Goal: Transaction & Acquisition: Purchase product/service

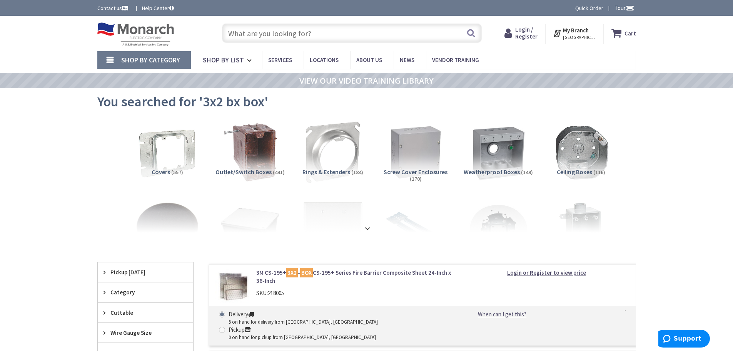
click at [328, 40] on input "text" at bounding box center [352, 32] width 260 height 19
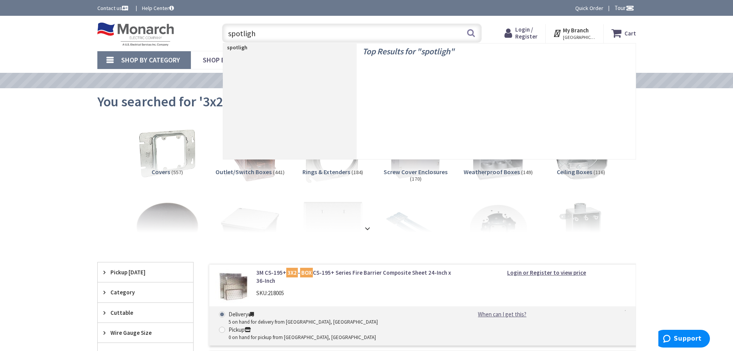
type input "spotlight"
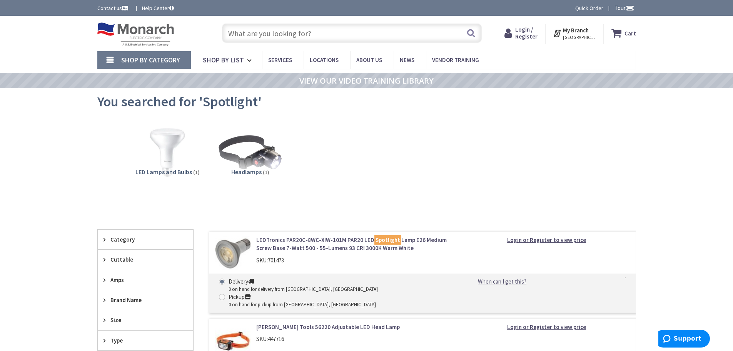
click at [262, 34] on input "text" at bounding box center [352, 32] width 260 height 19
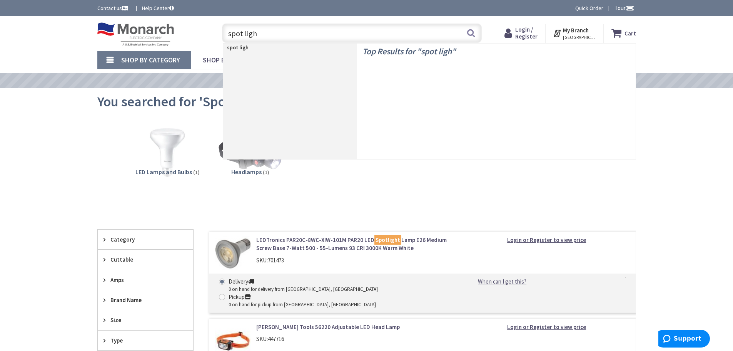
type input "spot light"
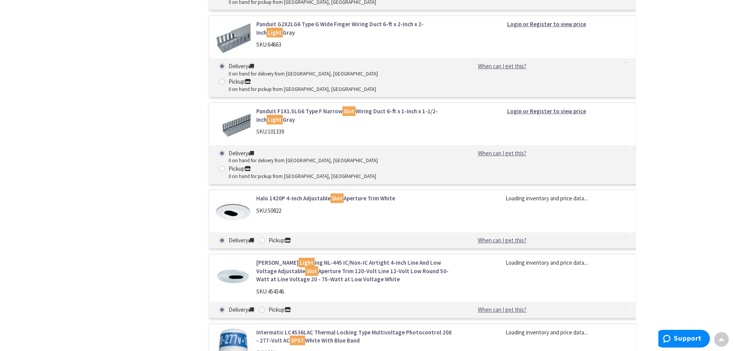
scroll to position [1578, 0]
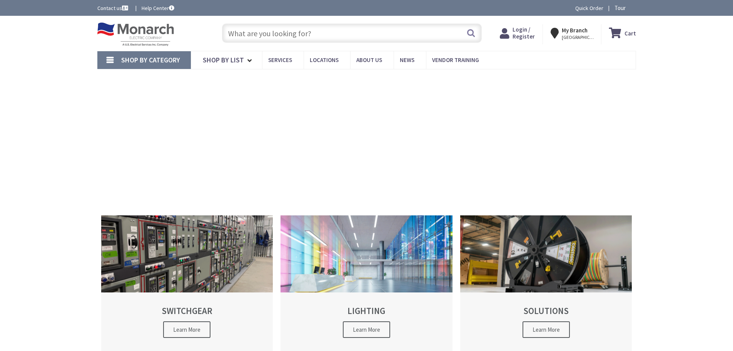
click at [328, 34] on input "text" at bounding box center [352, 32] width 260 height 19
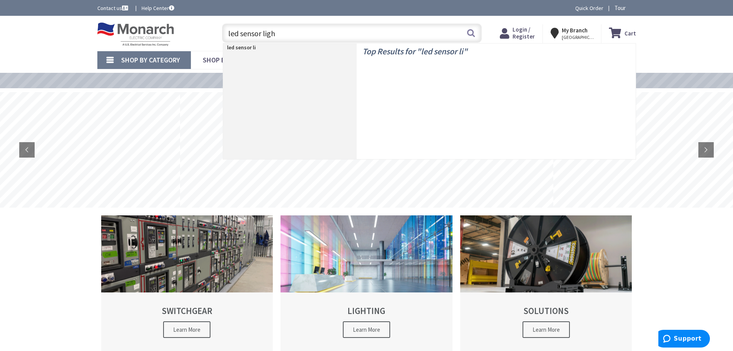
type input "led sensor light"
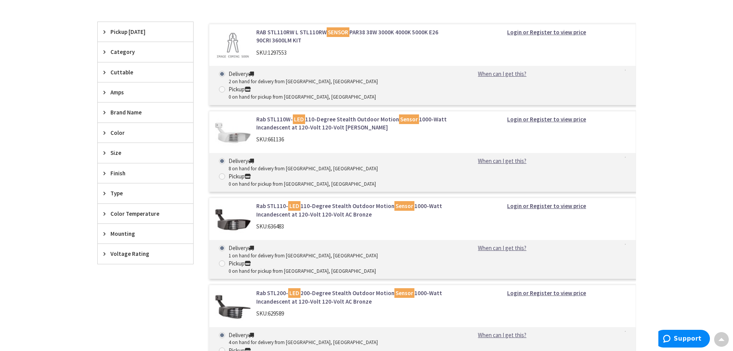
scroll to position [479, 0]
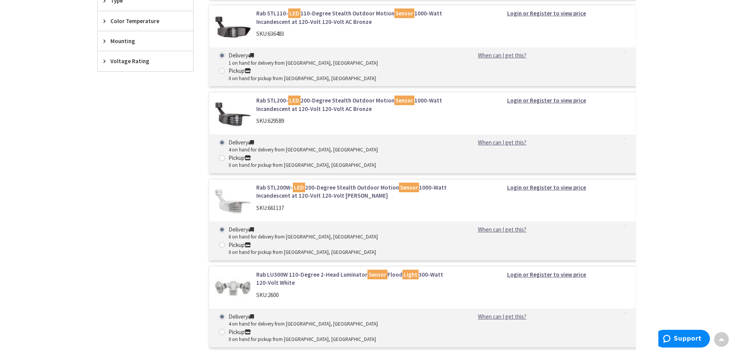
click at [351, 270] on link "Rab LU300W 110-Degree 2-Head Luminator Sensor Flood Light 300-Watt 120-Volt Whi…" at bounding box center [354, 278] width 196 height 17
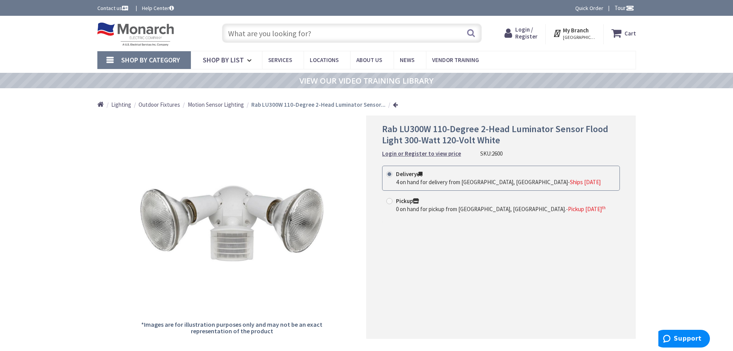
click at [262, 40] on input "text" at bounding box center [352, 32] width 260 height 19
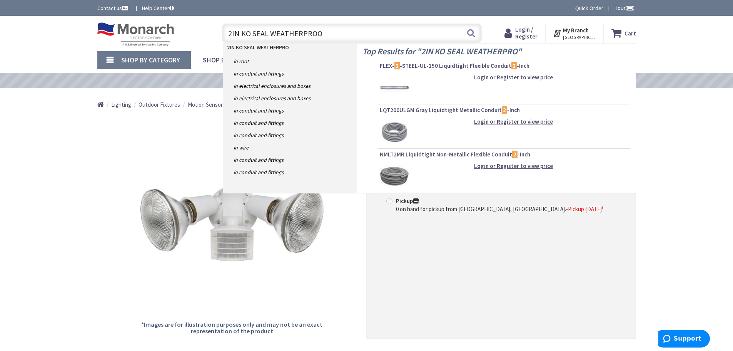
type input "2IN KO SEAL WEATHERPROOF"
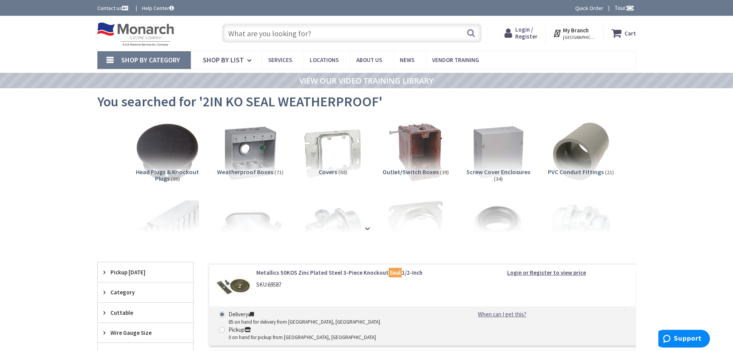
click at [278, 32] on input "text" at bounding box center [352, 32] width 260 height 19
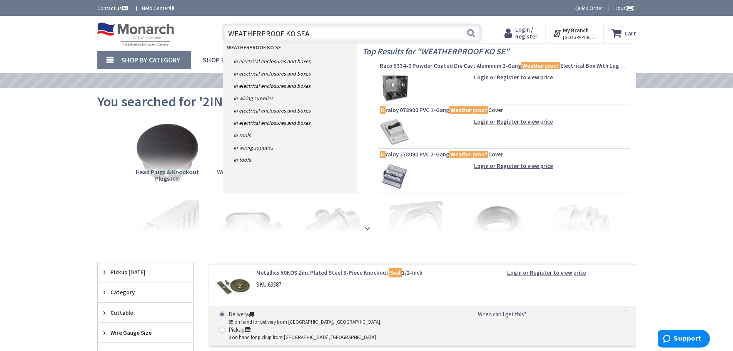
type input "WEATHERPROOF KO SEAL"
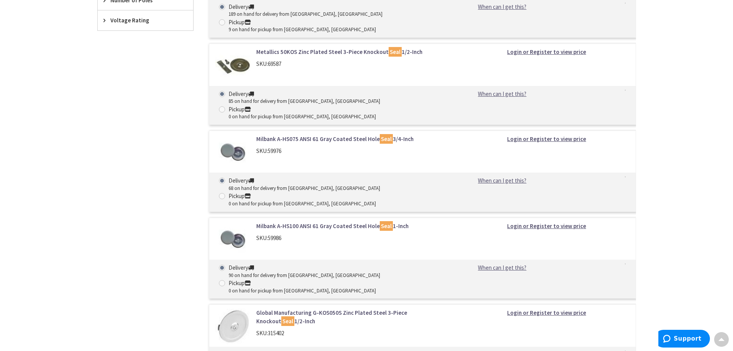
scroll to position [654, 0]
